Goal: Information Seeking & Learning: Learn about a topic

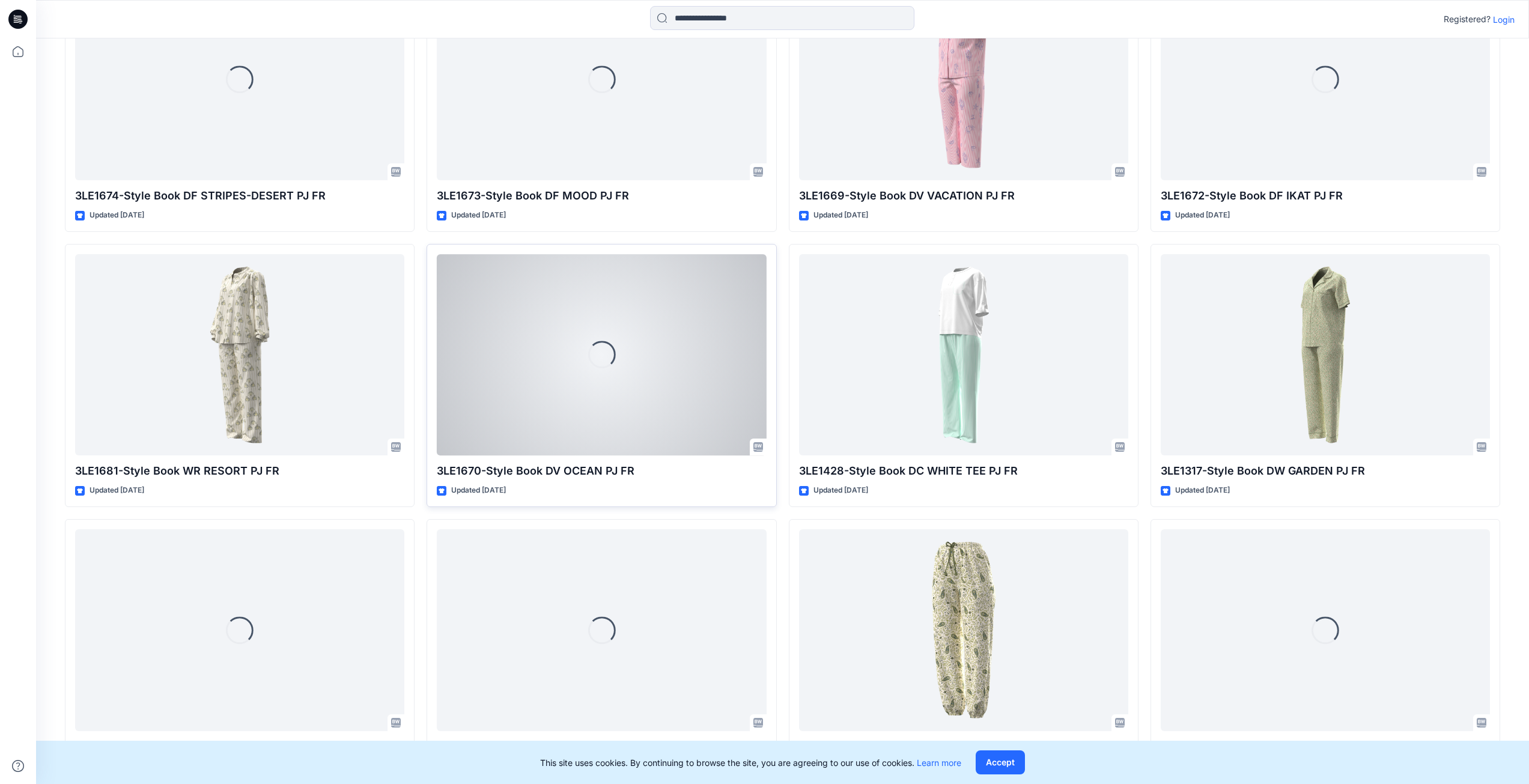
scroll to position [384, 0]
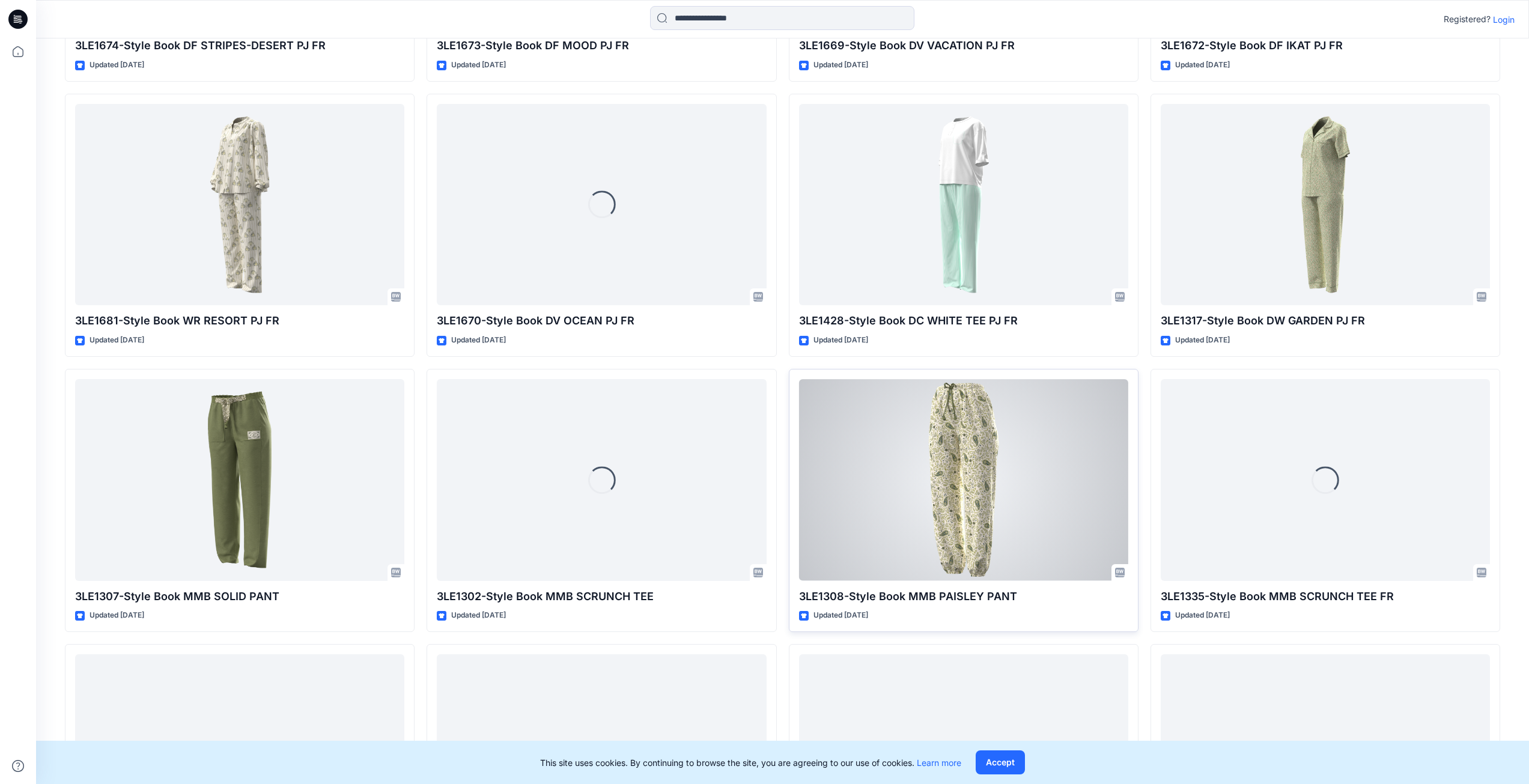
click at [981, 426] on div at bounding box center [963, 479] width 329 height 202
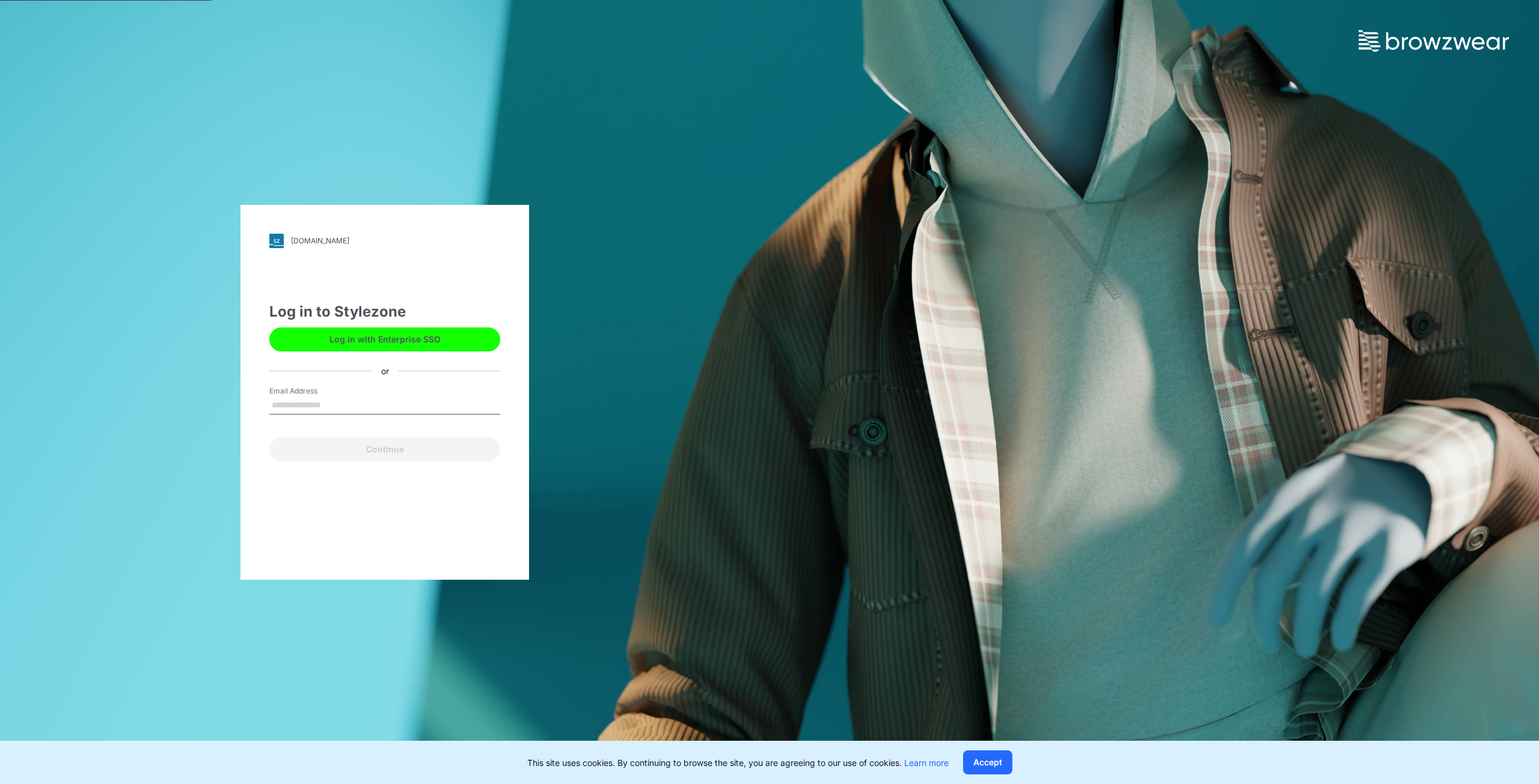
click at [348, 396] on label "Email Address" at bounding box center [311, 391] width 85 height 11
click at [348, 397] on input "Email Address" at bounding box center [385, 405] width 230 height 18
click at [337, 401] on input "Email Address" at bounding box center [385, 405] width 230 height 18
type input "**********"
click at [343, 448] on button "Continue" at bounding box center [385, 450] width 230 height 24
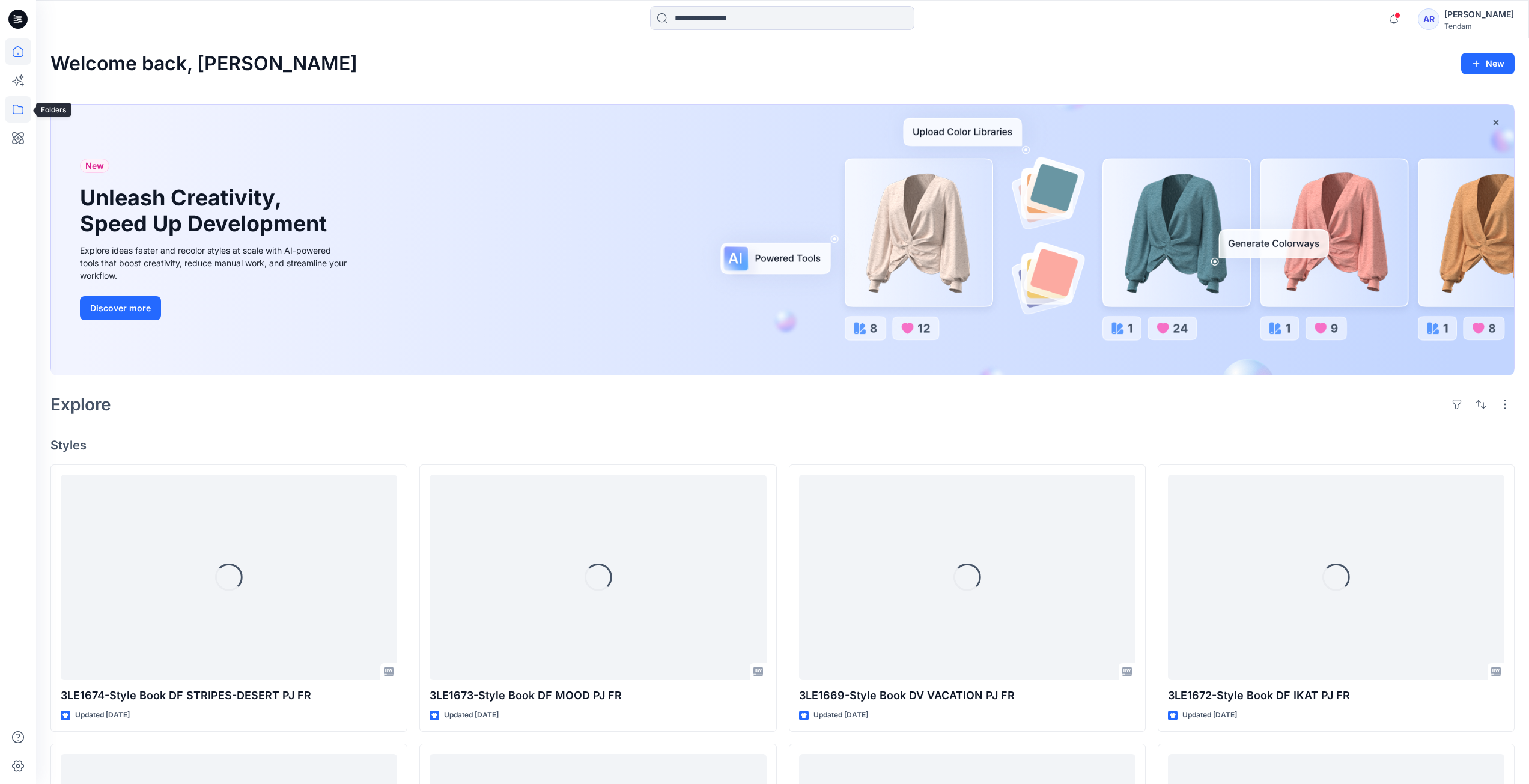
click at [18, 111] on icon at bounding box center [18, 109] width 26 height 26
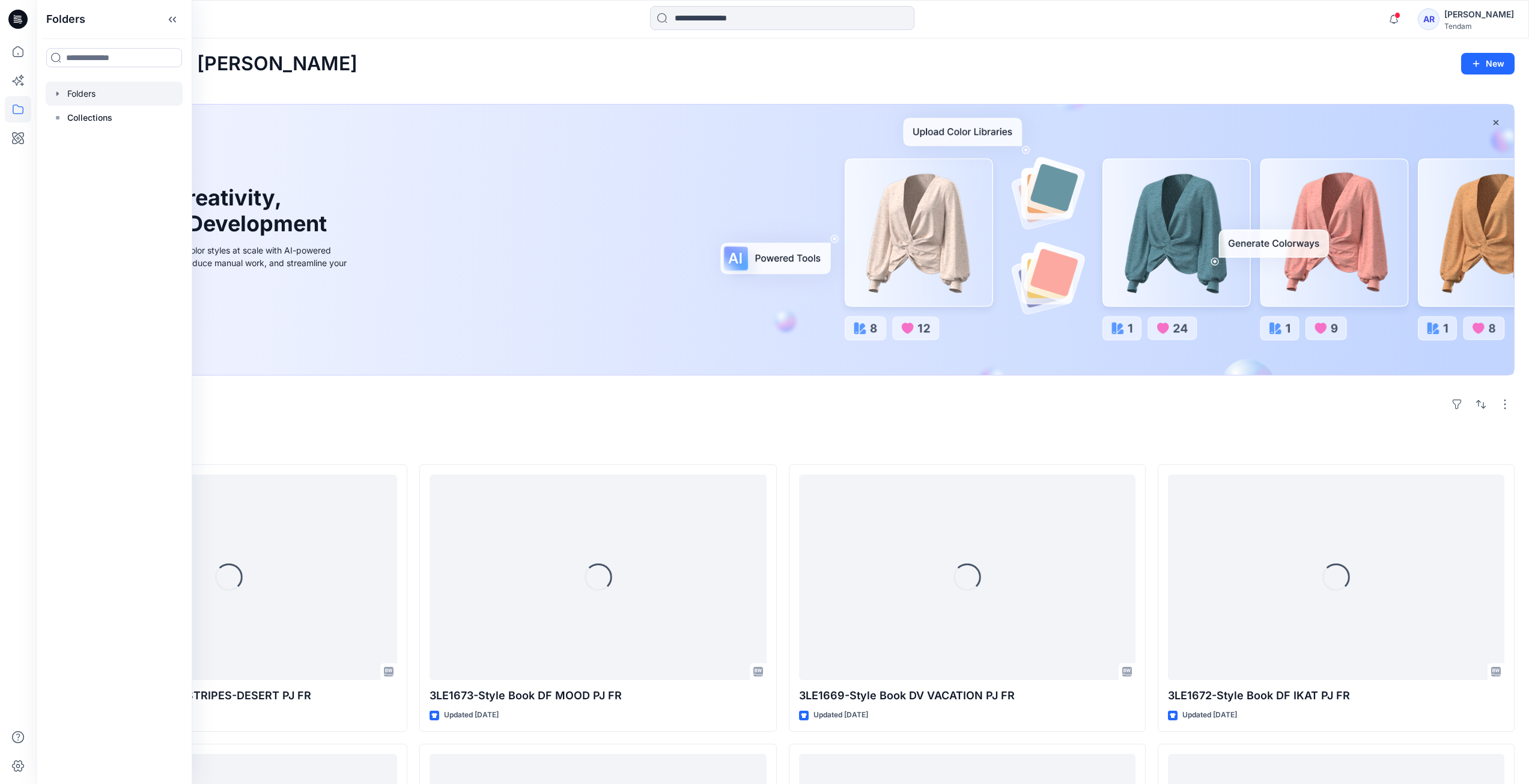
click at [110, 98] on div at bounding box center [113, 94] width 137 height 24
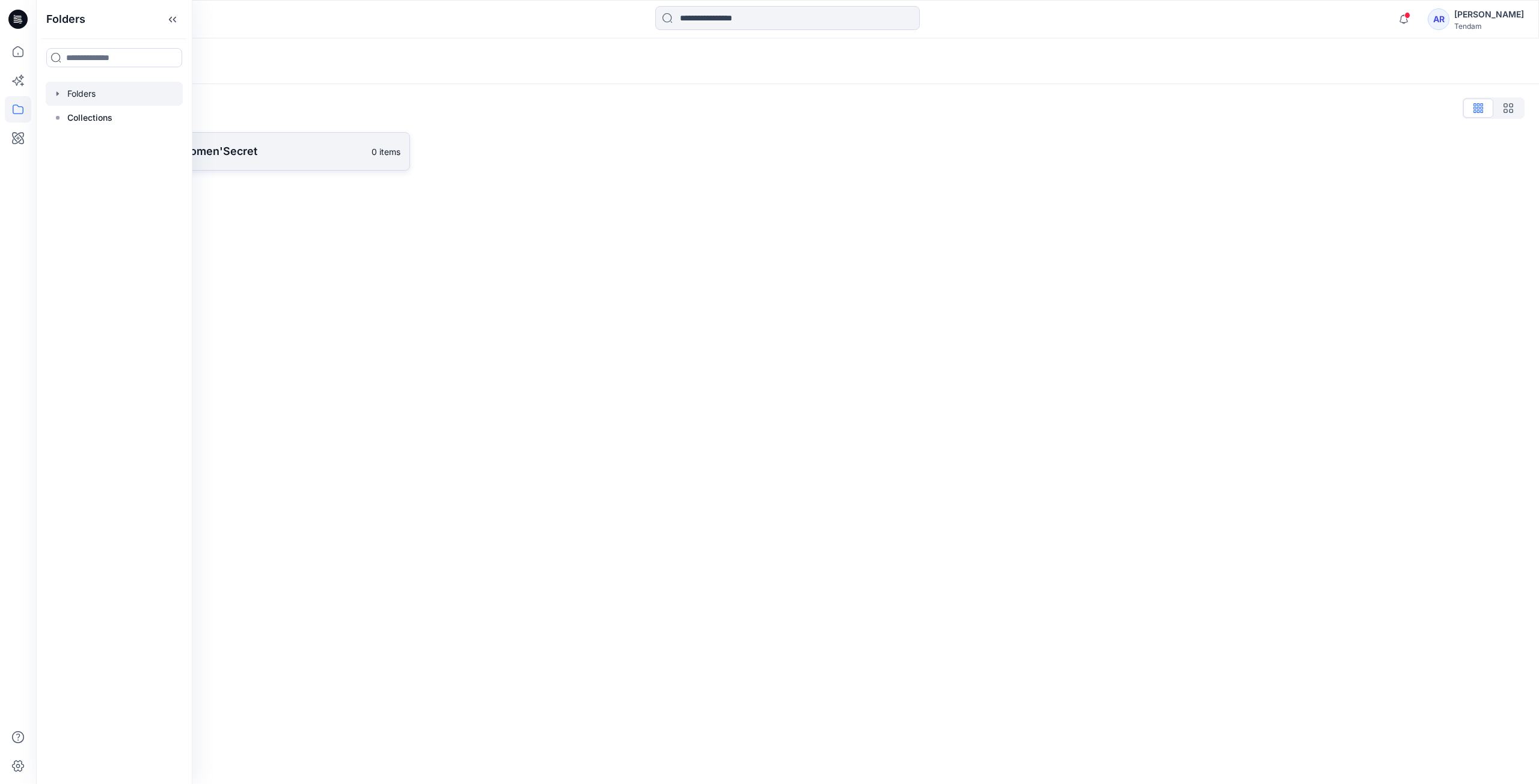
click at [270, 156] on p "[PERSON_NAME] - Women'Secret" at bounding box center [220, 151] width 287 height 17
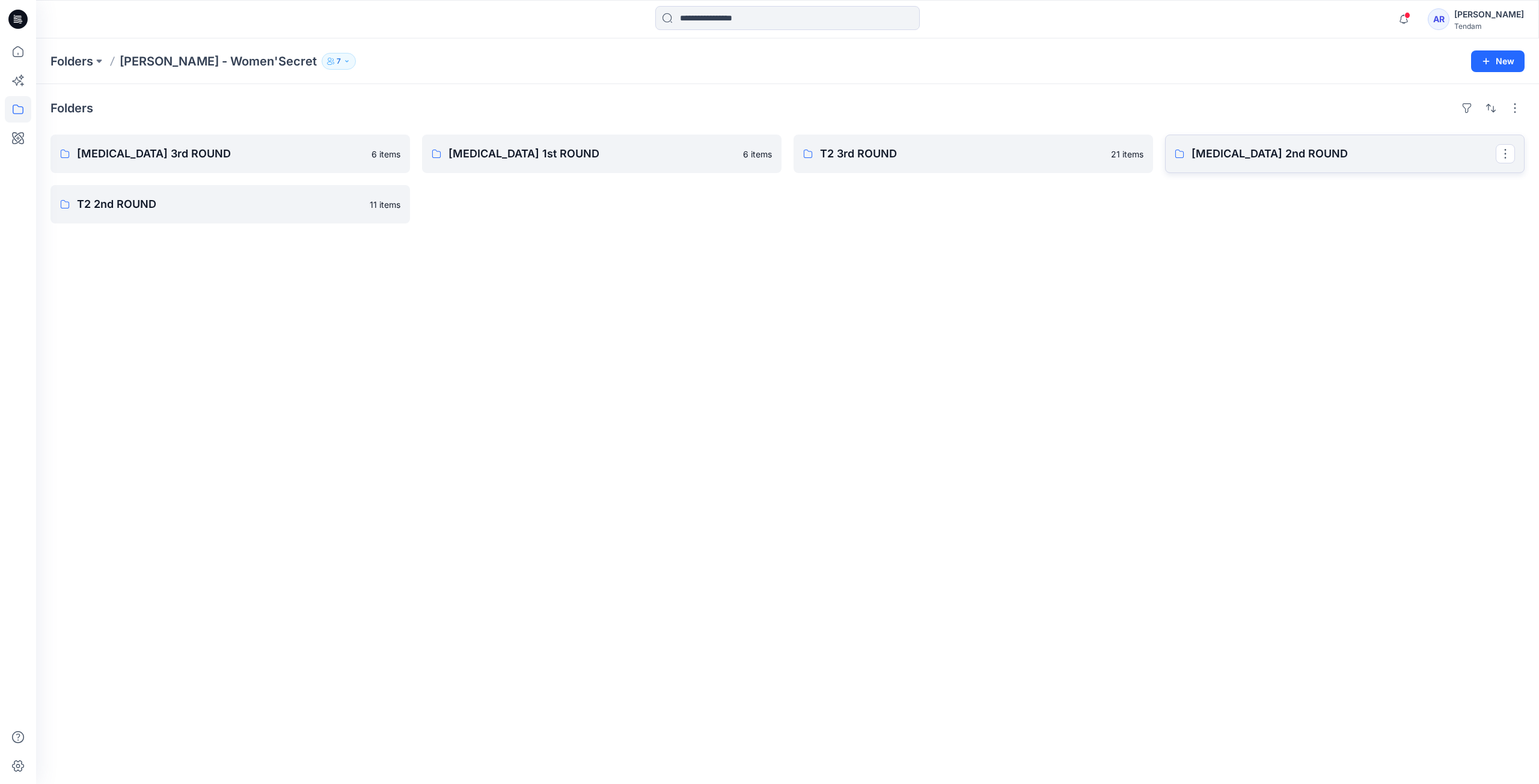
click at [1258, 159] on p "[MEDICAL_DATA] 2nd ROUND" at bounding box center [1343, 154] width 304 height 17
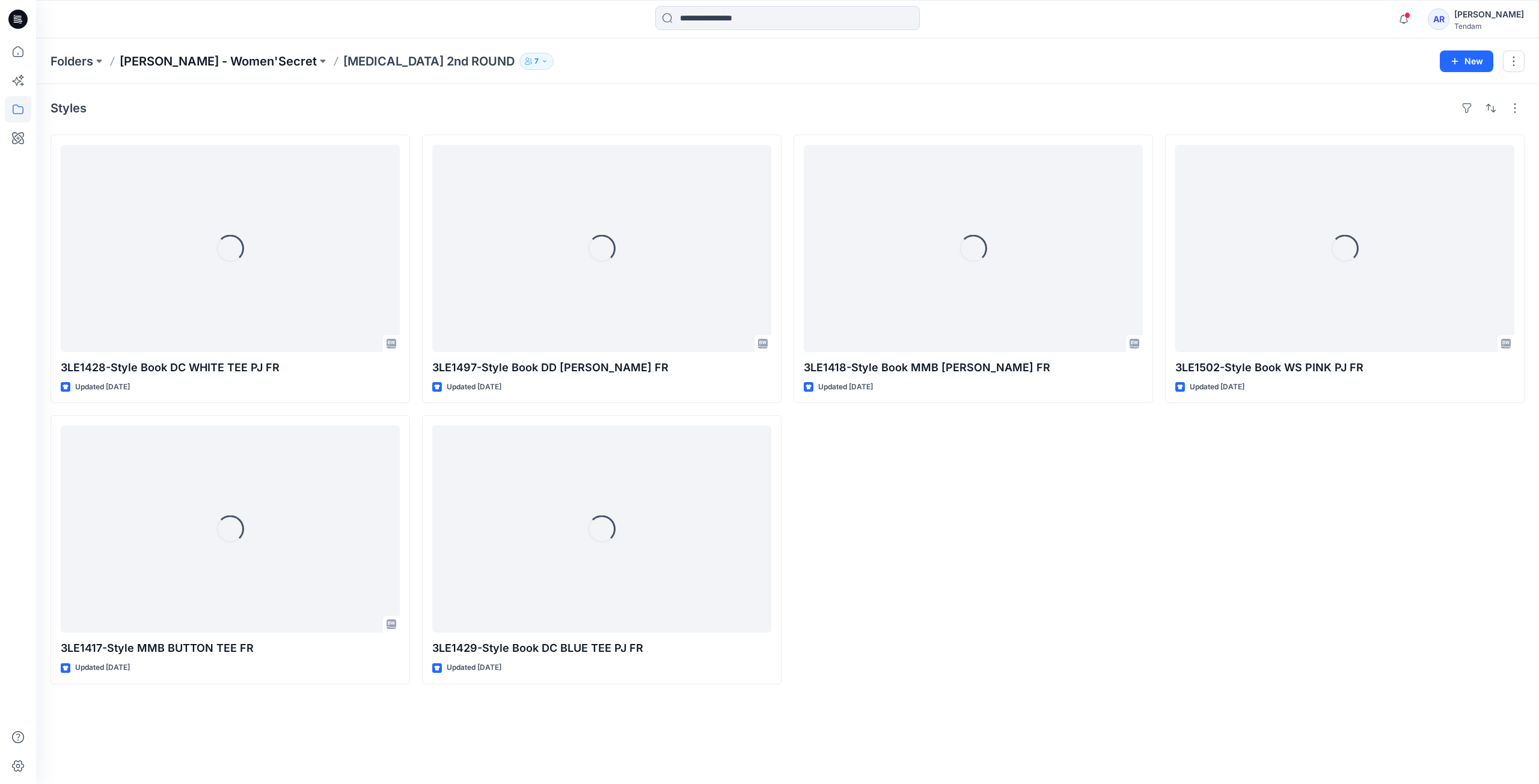
click at [216, 65] on p "[PERSON_NAME] - Women'Secret" at bounding box center [218, 61] width 197 height 17
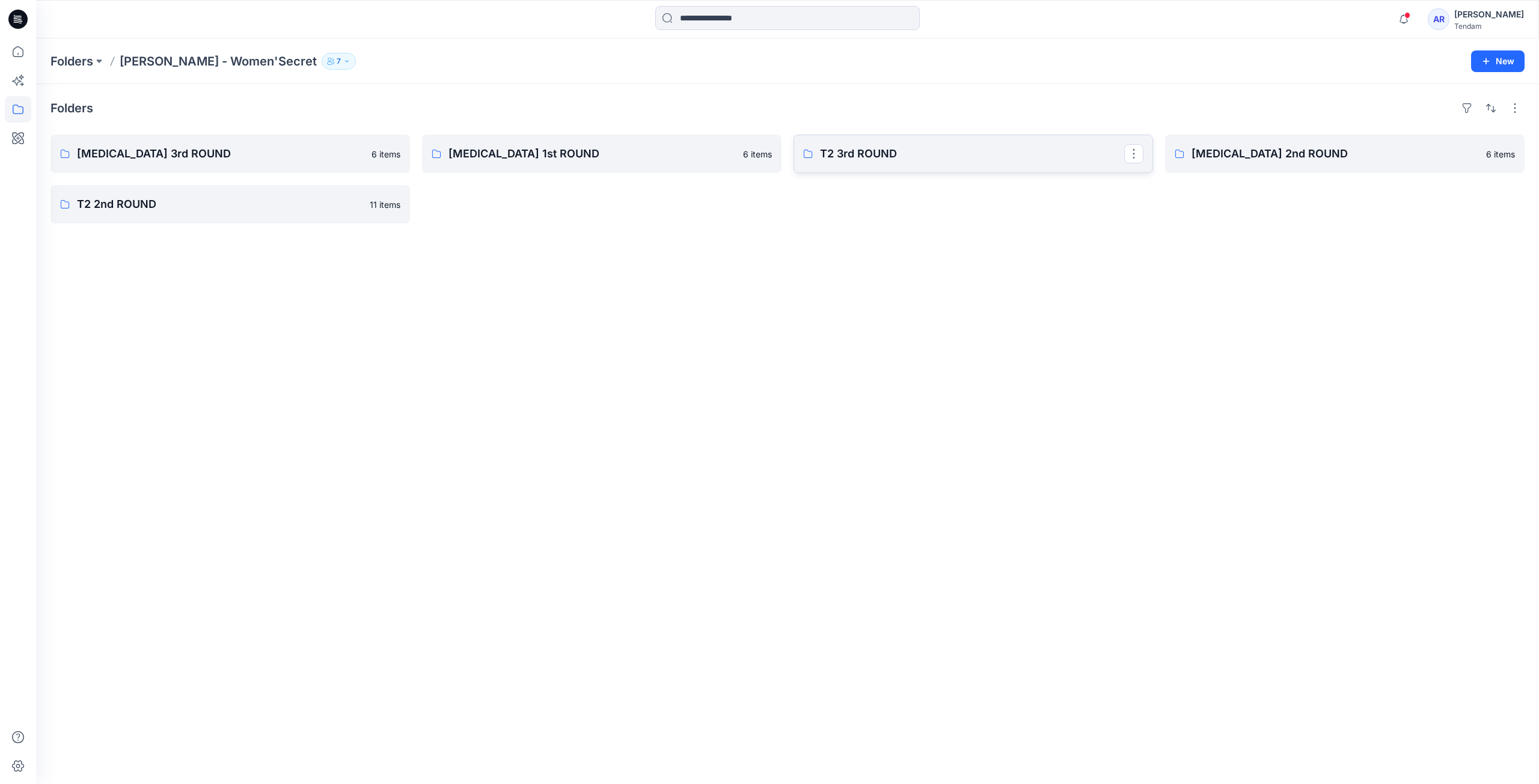
click at [937, 161] on p "T2 3rd ROUND" at bounding box center [971, 154] width 304 height 17
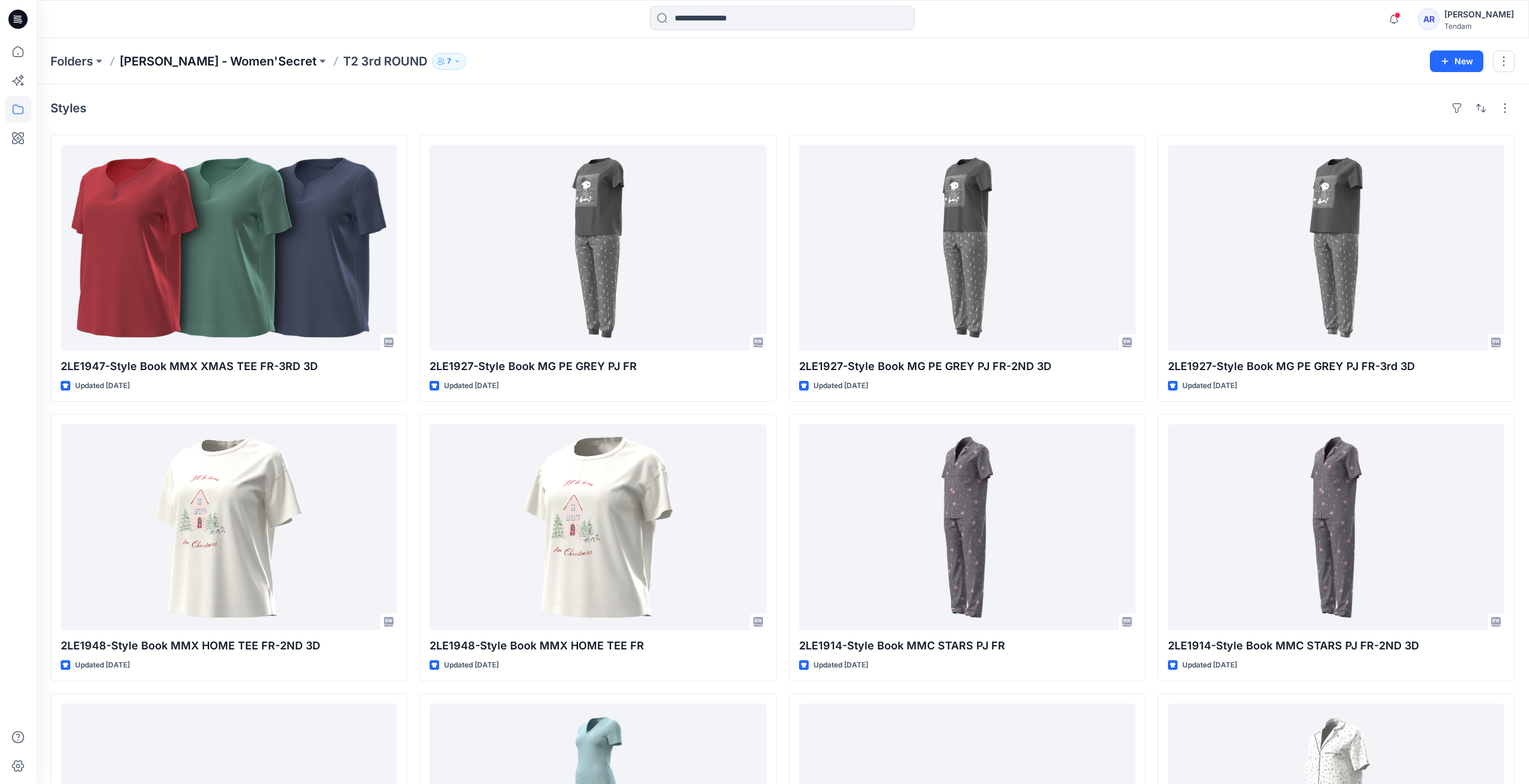
click at [221, 64] on p "[PERSON_NAME] - Women'Secret" at bounding box center [218, 61] width 197 height 17
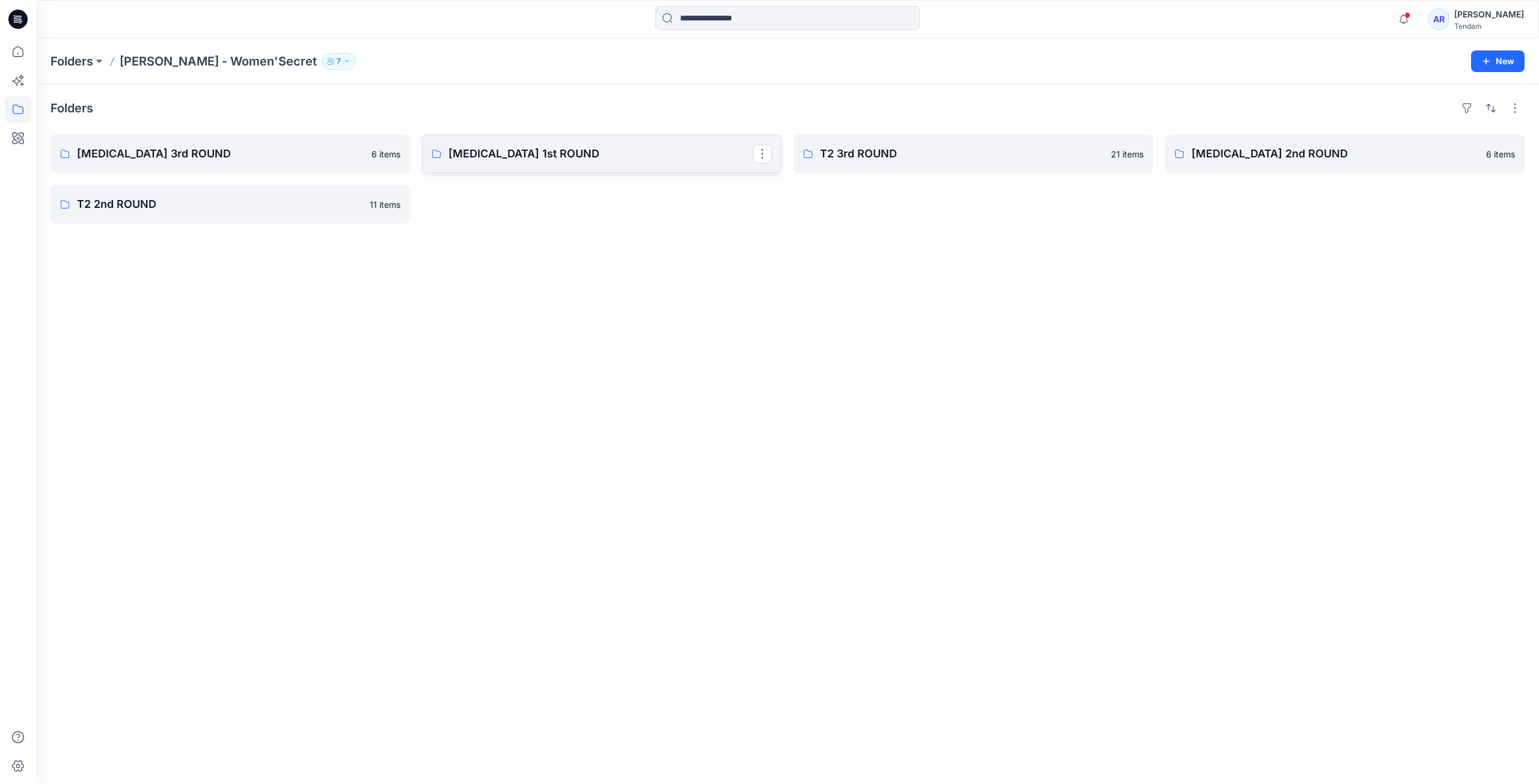
click at [593, 136] on link "[MEDICAL_DATA] 1st ROUND" at bounding box center [601, 153] width 360 height 38
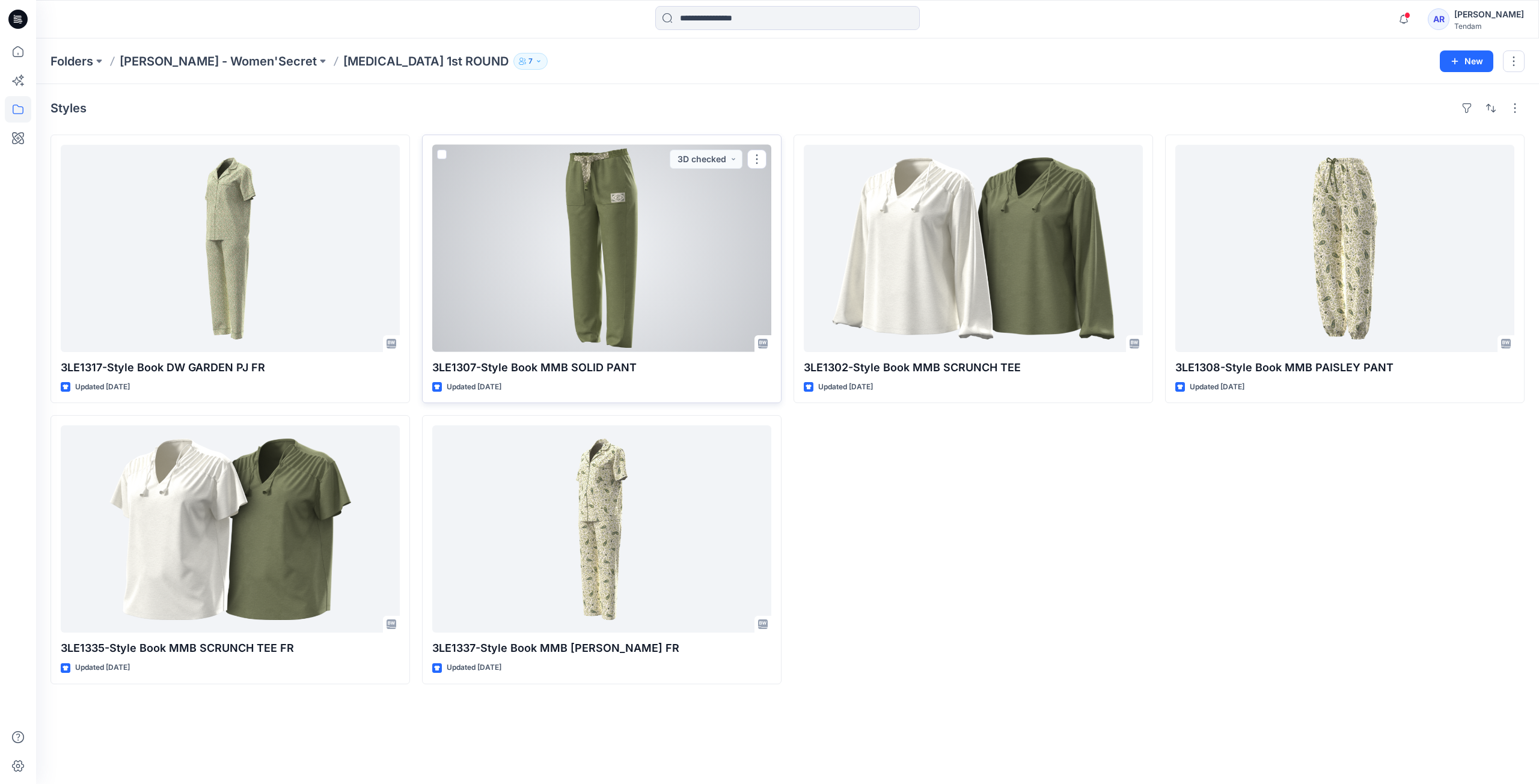
click at [520, 164] on div at bounding box center [601, 248] width 339 height 207
